Goal: Task Accomplishment & Management: Manage account settings

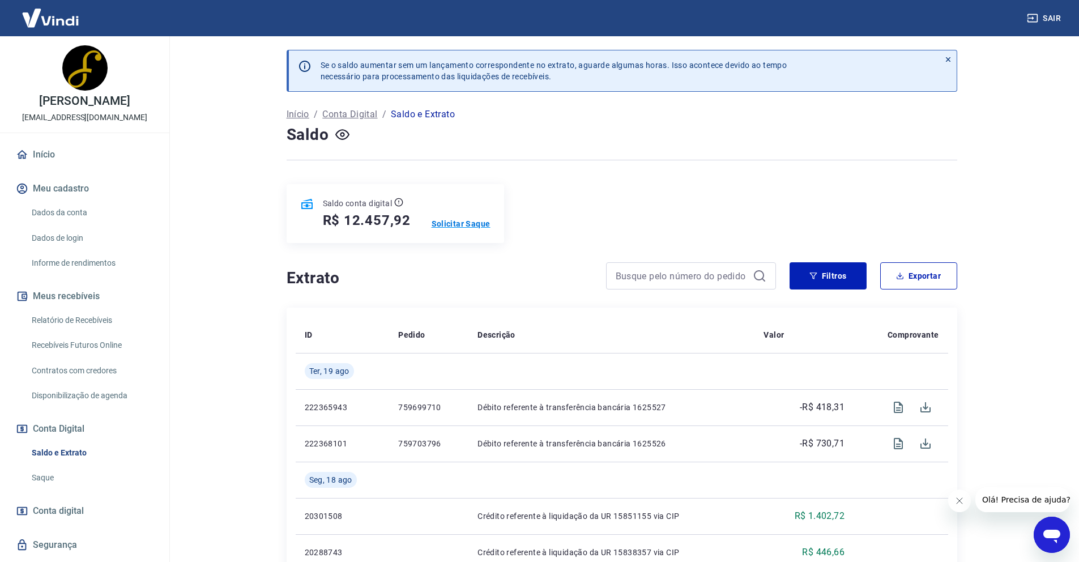
click at [462, 223] on p "Solicitar Saque" at bounding box center [461, 223] width 59 height 11
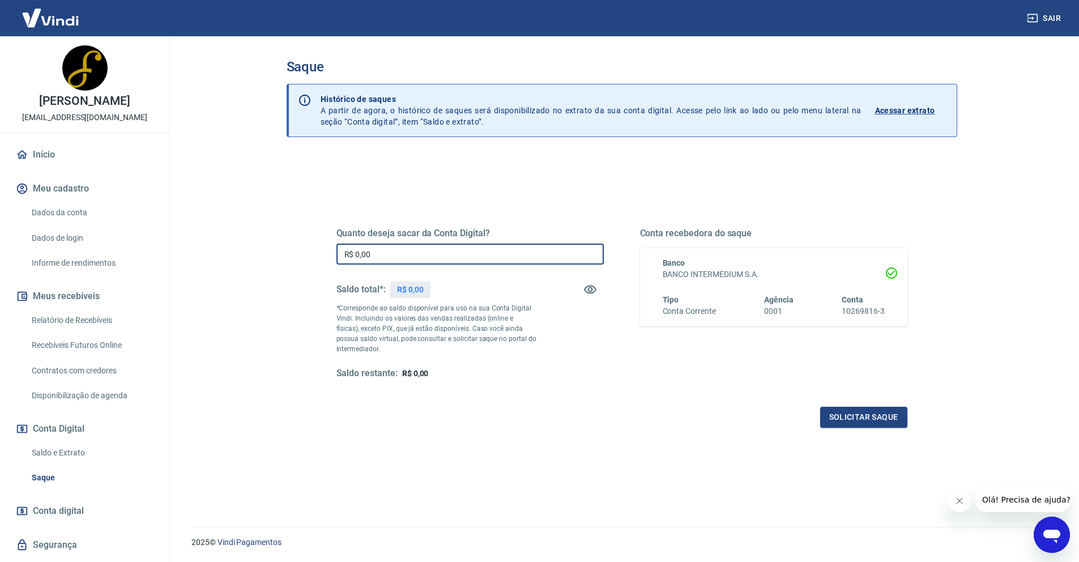
click at [385, 254] on input "R$ 0,00" at bounding box center [470, 254] width 267 height 21
type input "R$ 9.457,92"
click at [854, 415] on button "Solicitar saque" at bounding box center [863, 417] width 87 height 21
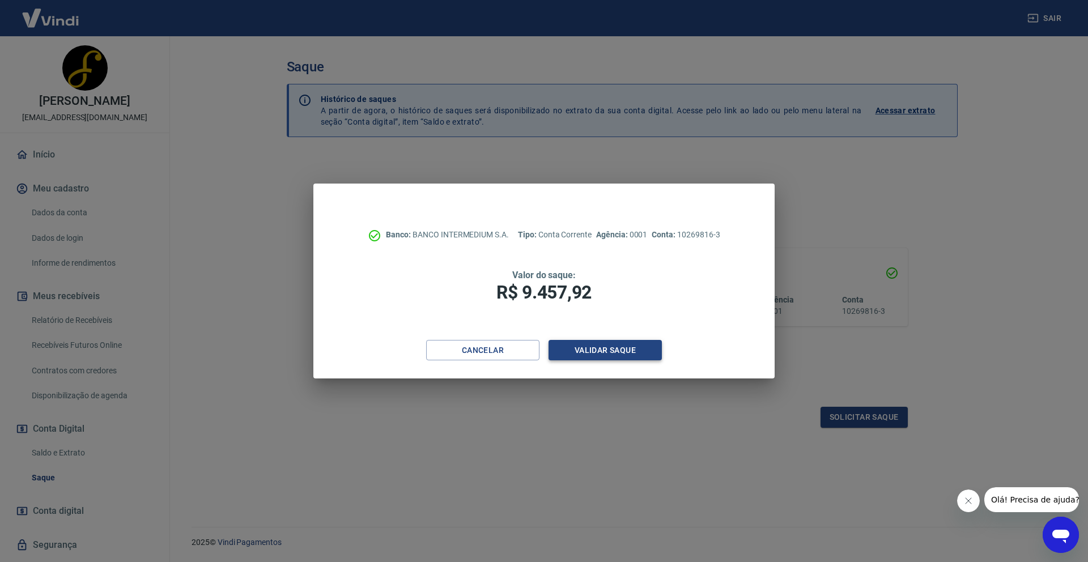
click at [626, 342] on button "Validar saque" at bounding box center [604, 350] width 113 height 21
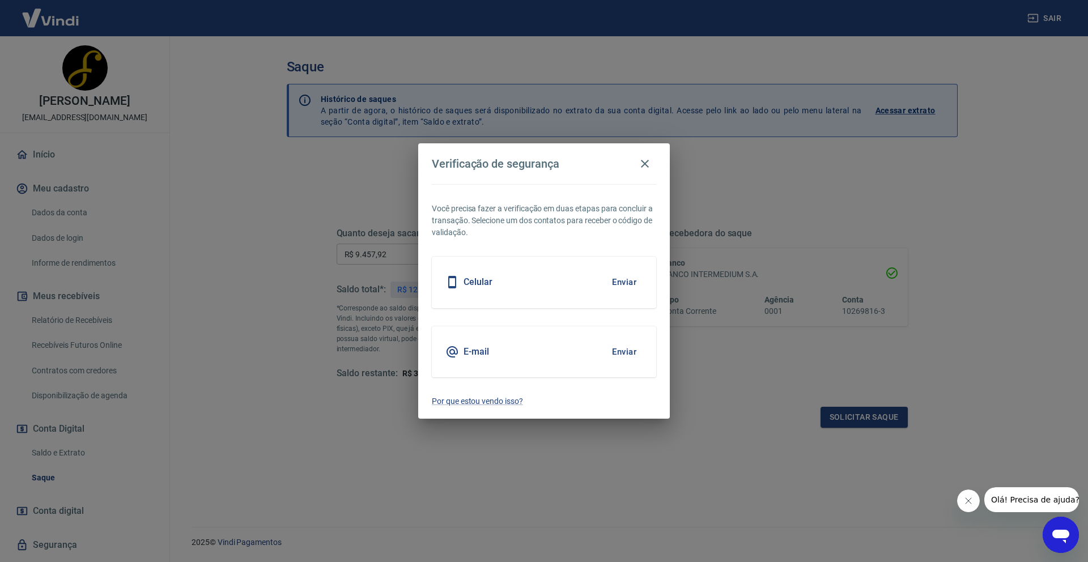
click at [631, 284] on button "Enviar" at bounding box center [624, 282] width 37 height 24
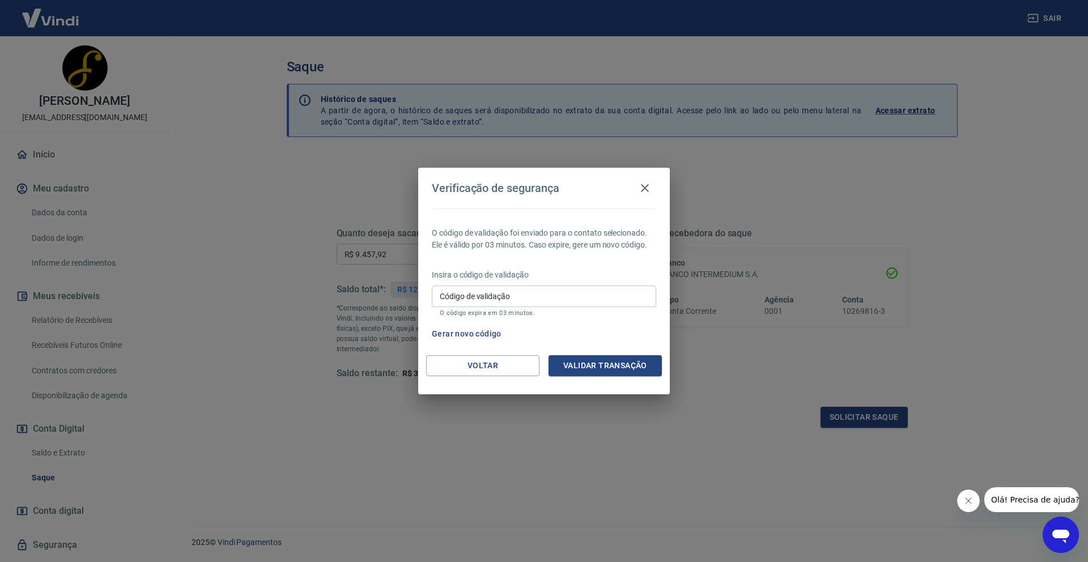
click at [497, 294] on input "Código de validação" at bounding box center [544, 296] width 224 height 21
type input "877057"
click at [627, 371] on button "Validar transação" at bounding box center [604, 365] width 113 height 21
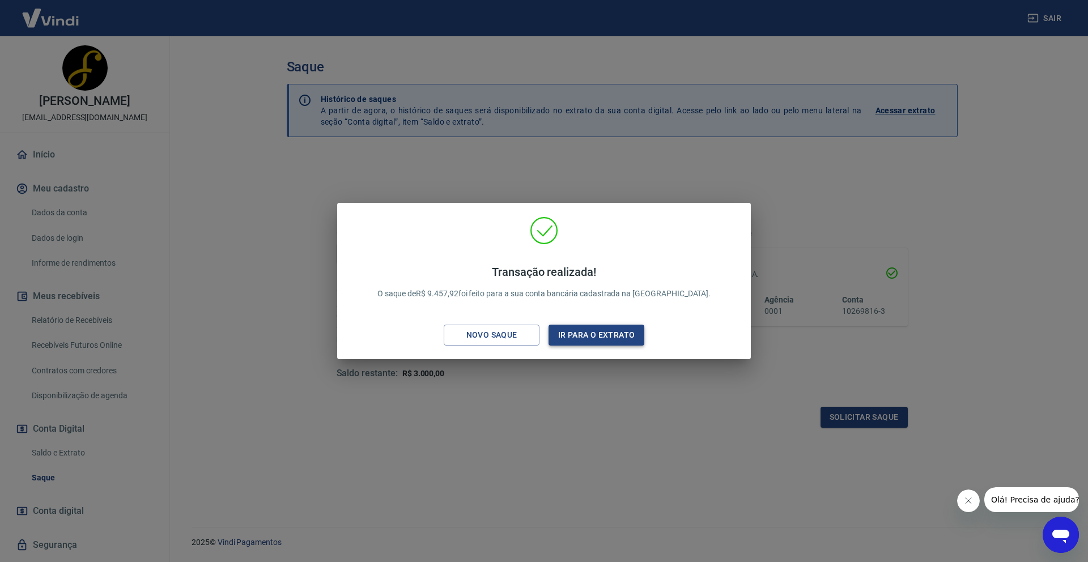
click at [578, 338] on button "Ir para o extrato" at bounding box center [596, 335] width 96 height 21
